Goal: Transaction & Acquisition: Book appointment/travel/reservation

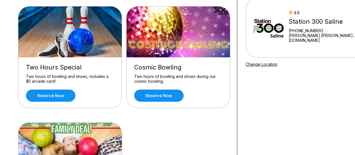
scroll to position [57, 0]
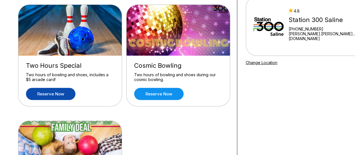
click at [59, 96] on link "Reserve now" at bounding box center [50, 94] width 49 height 12
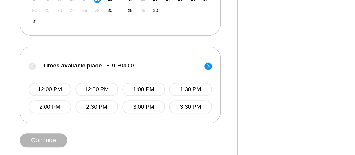
scroll to position [198, 0]
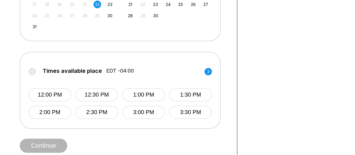
click at [207, 71] on circle at bounding box center [208, 71] width 7 height 7
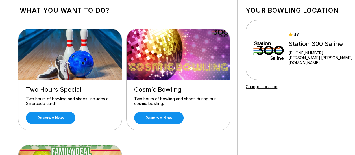
scroll to position [57, 0]
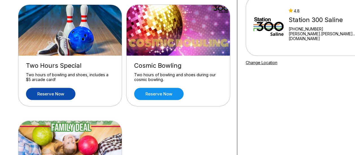
click at [67, 96] on link "Reserve now" at bounding box center [50, 94] width 49 height 12
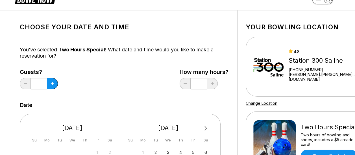
scroll to position [28, 0]
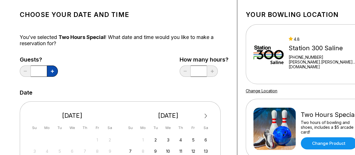
click at [53, 72] on icon at bounding box center [52, 71] width 3 height 3
type input "*"
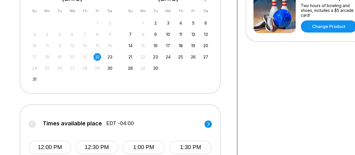
scroll to position [226, 0]
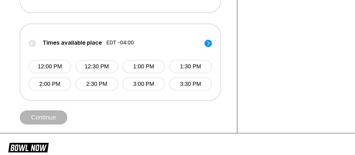
click at [208, 44] on circle at bounding box center [208, 43] width 7 height 7
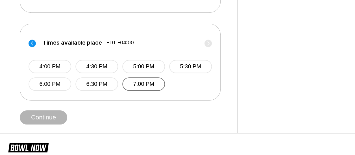
click at [141, 86] on button "7:00 PM" at bounding box center [143, 83] width 43 height 13
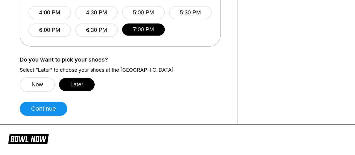
scroll to position [283, 0]
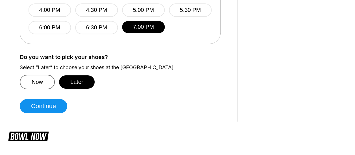
click at [44, 84] on button "Now" at bounding box center [37, 82] width 35 height 14
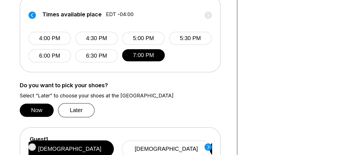
click at [79, 111] on button "Later" at bounding box center [76, 110] width 37 height 14
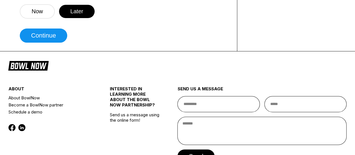
scroll to position [306, 0]
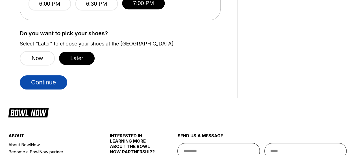
click at [50, 88] on button "Continue" at bounding box center [43, 82] width 47 height 14
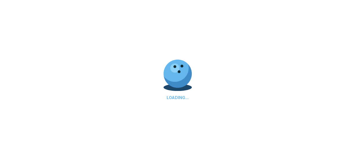
scroll to position [0, 0]
select select "**"
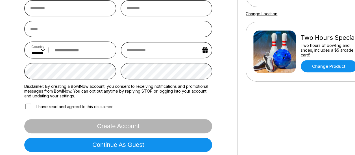
scroll to position [141, 0]
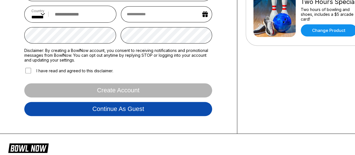
click at [78, 107] on button "Continue as guest" at bounding box center [118, 109] width 188 height 14
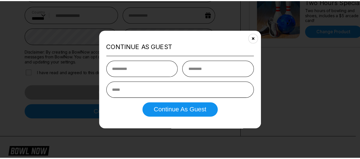
scroll to position [105, 0]
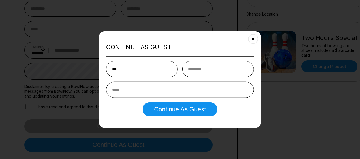
type input "***"
click at [229, 66] on input "text" at bounding box center [218, 69] width 72 height 16
type input "******"
click at [178, 86] on input "email" at bounding box center [180, 90] width 148 height 16
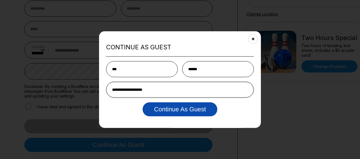
type input "**********"
click at [215, 105] on button "Continue as Guest" at bounding box center [179, 109] width 74 height 14
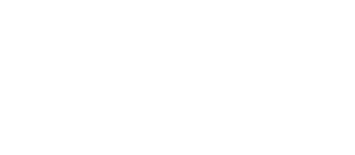
scroll to position [0, 0]
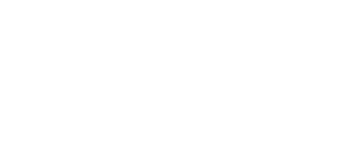
select select "**"
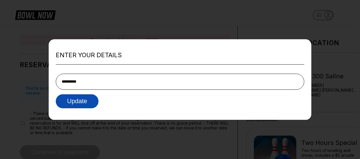
type input "**********"
click at [91, 97] on button "Update" at bounding box center [77, 101] width 43 height 14
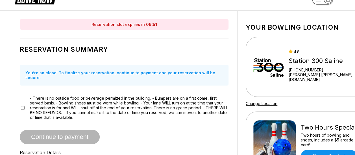
scroll to position [28, 0]
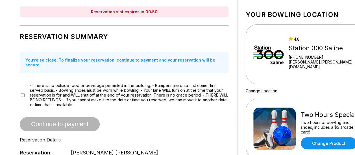
click at [29, 86] on div "- There is no outside food or beverage permitted in the building. - Bumpers are…" at bounding box center [124, 95] width 209 height 24
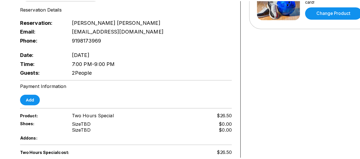
scroll to position [170, 0]
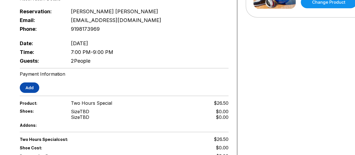
click at [32, 83] on button "Add" at bounding box center [30, 88] width 20 height 10
